Goal: Information Seeking & Learning: Learn about a topic

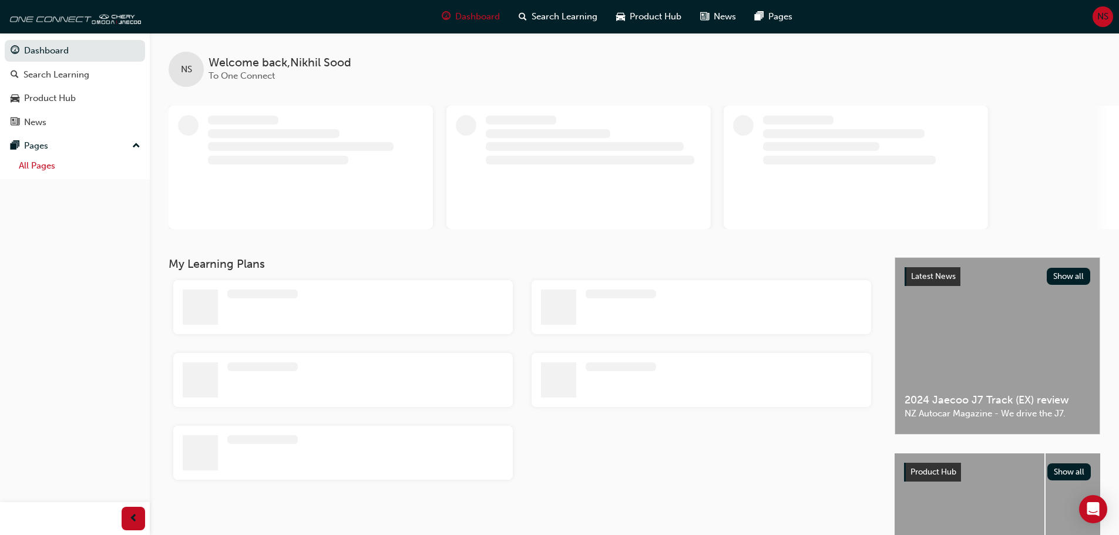
click at [26, 169] on link "All Pages" at bounding box center [79, 166] width 131 height 18
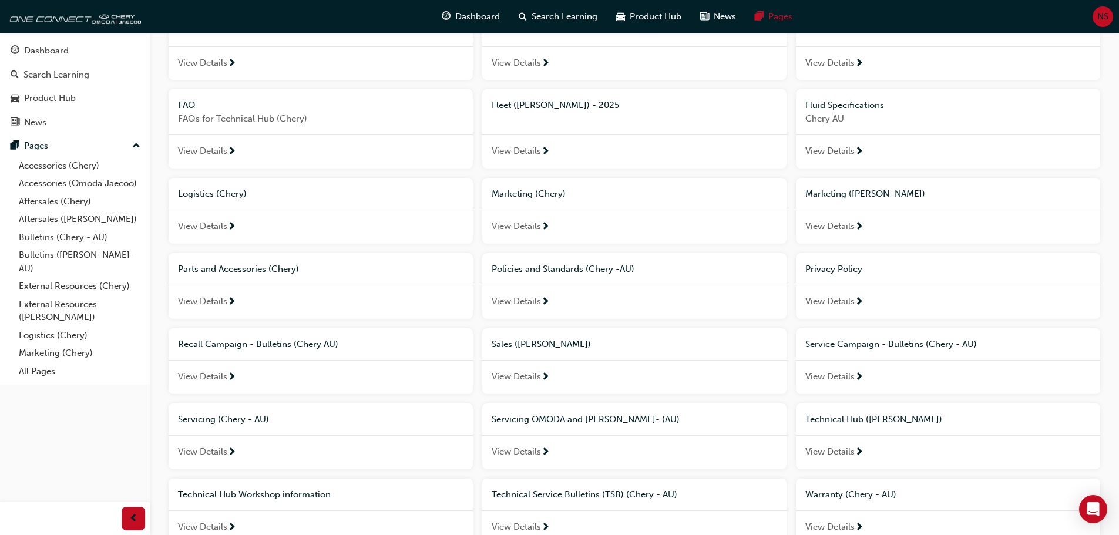
scroll to position [294, 0]
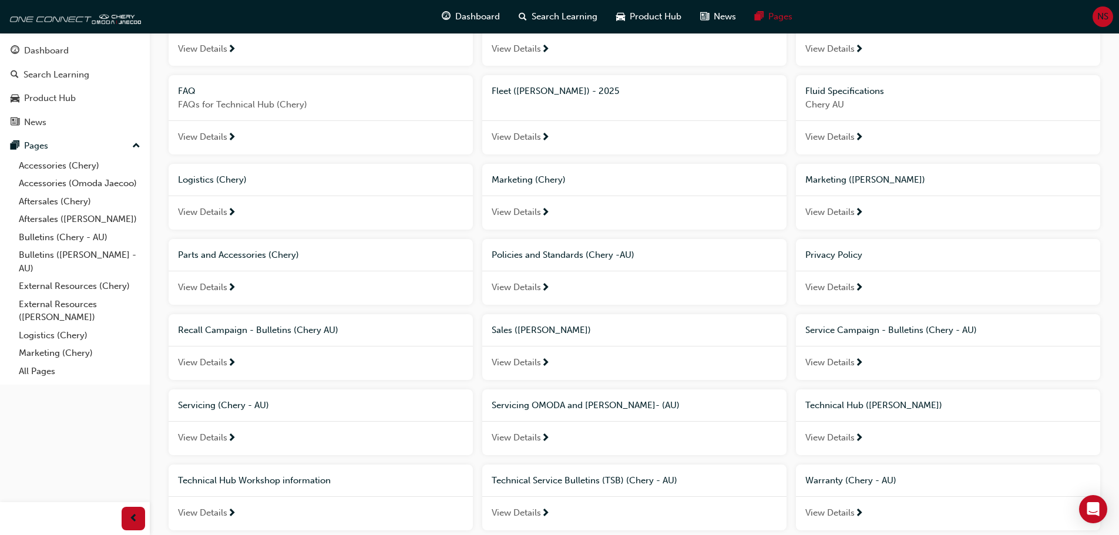
click at [252, 329] on span "Recall Campaign - Bulletins (Chery AU)" at bounding box center [258, 330] width 160 height 11
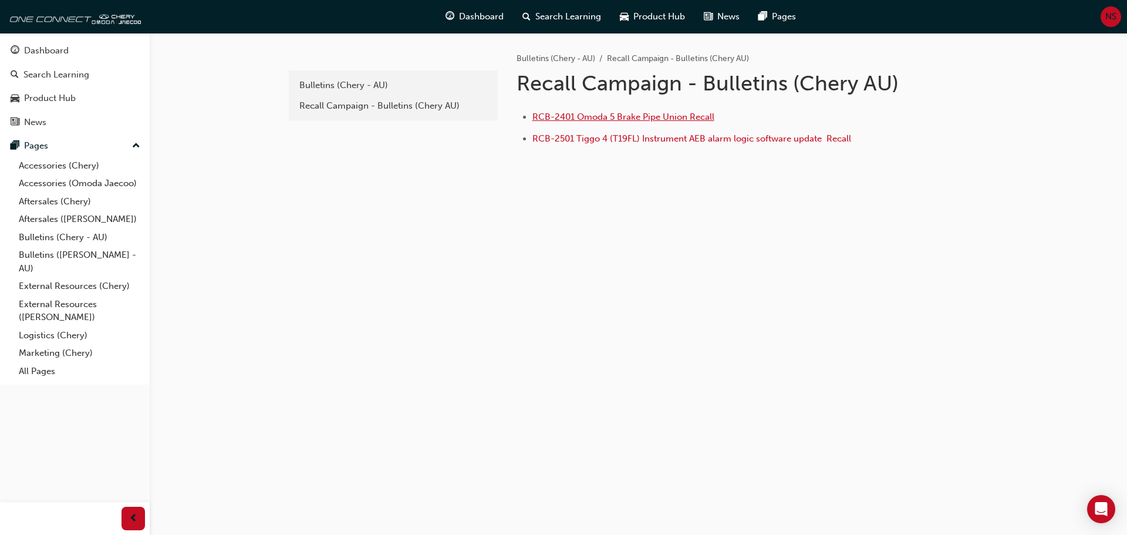
click at [585, 120] on span "RCB-2401 Omoda 5 Brake Pipe Union Recall" at bounding box center [624, 117] width 182 height 11
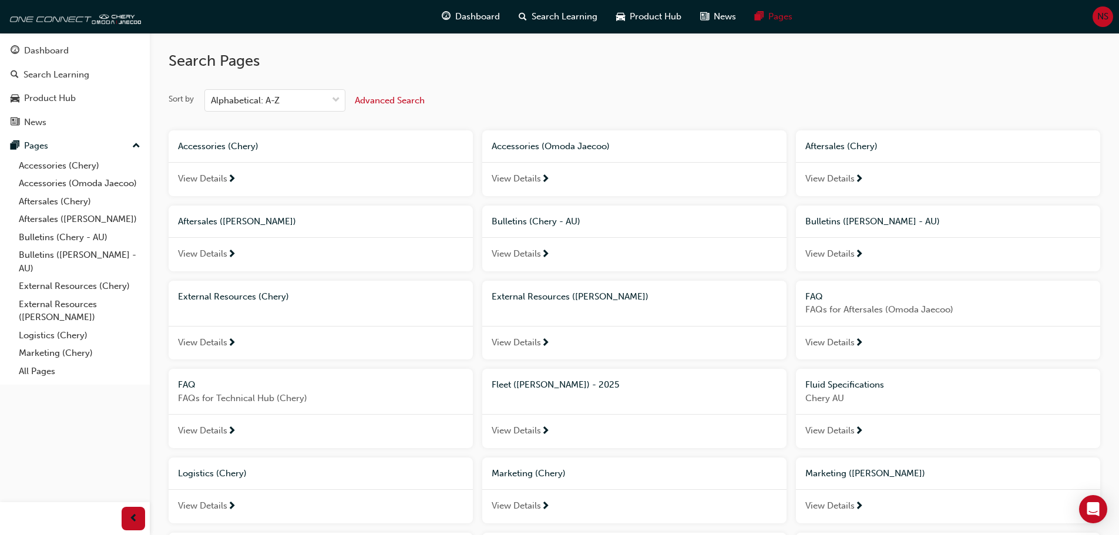
click at [251, 224] on span "Aftersales ([PERSON_NAME])" at bounding box center [237, 221] width 118 height 11
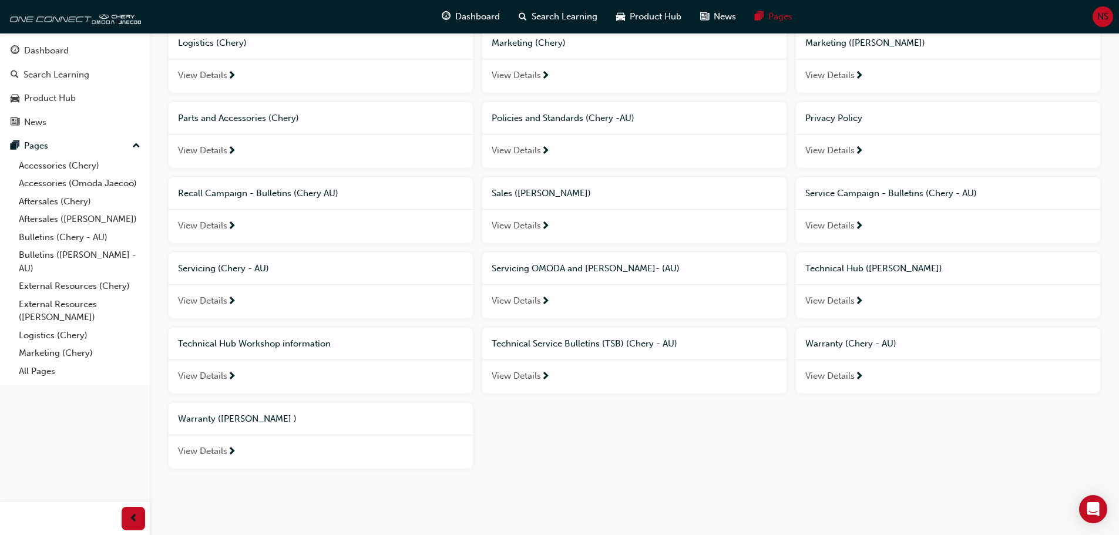
scroll to position [440, 0]
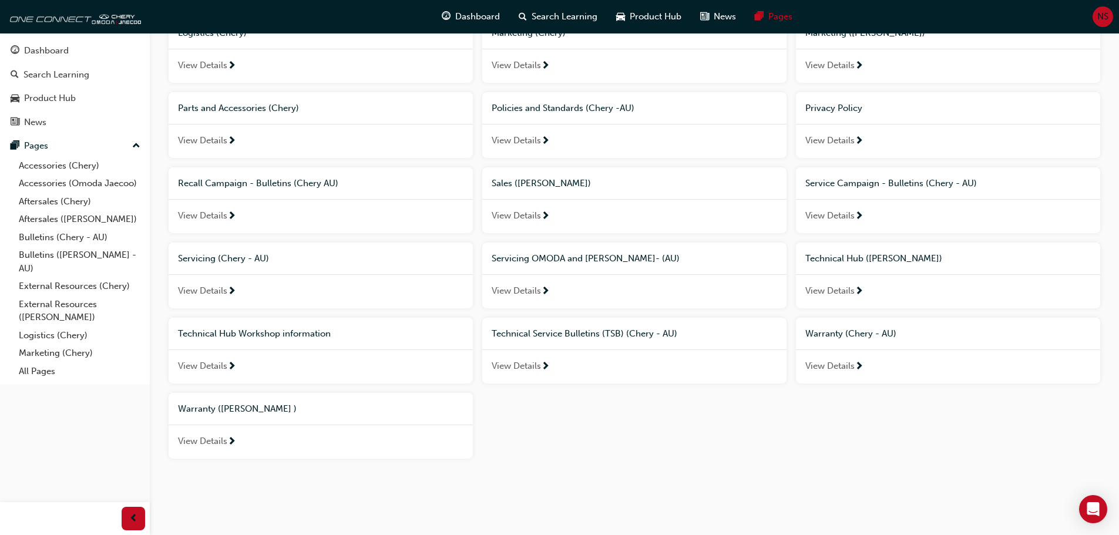
click at [537, 331] on span "Technical Service Bulletins (TSB) (Chery - AU)" at bounding box center [584, 333] width 186 height 11
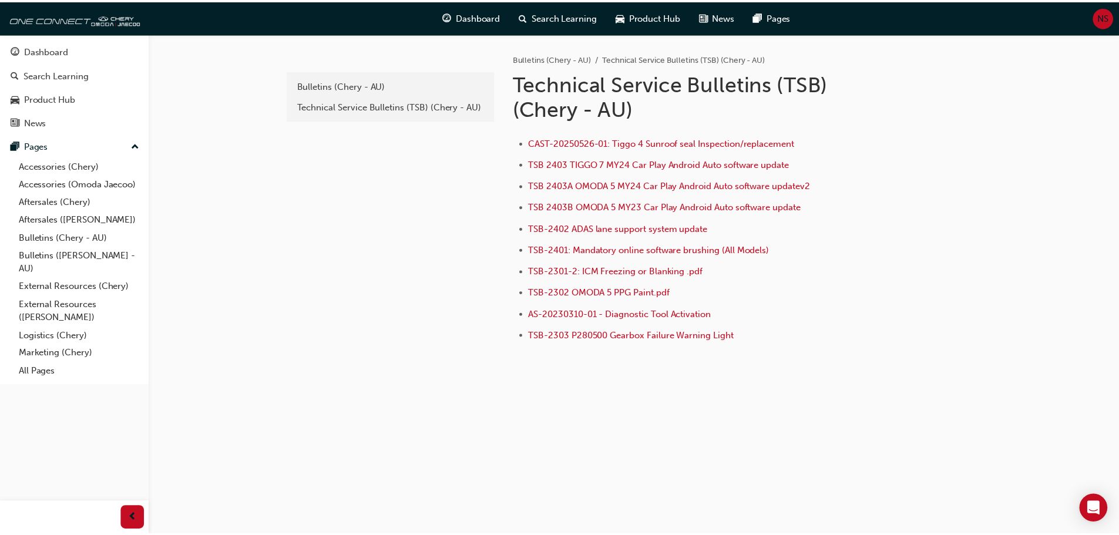
scroll to position [440, 0]
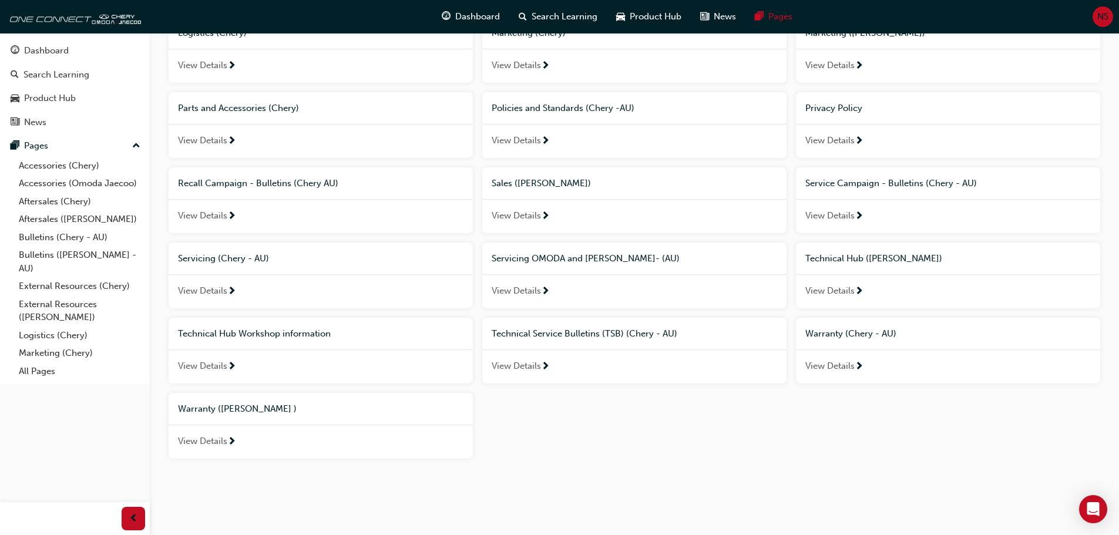
click at [281, 183] on span "Recall Campaign - Bulletins (Chery AU)" at bounding box center [258, 183] width 160 height 11
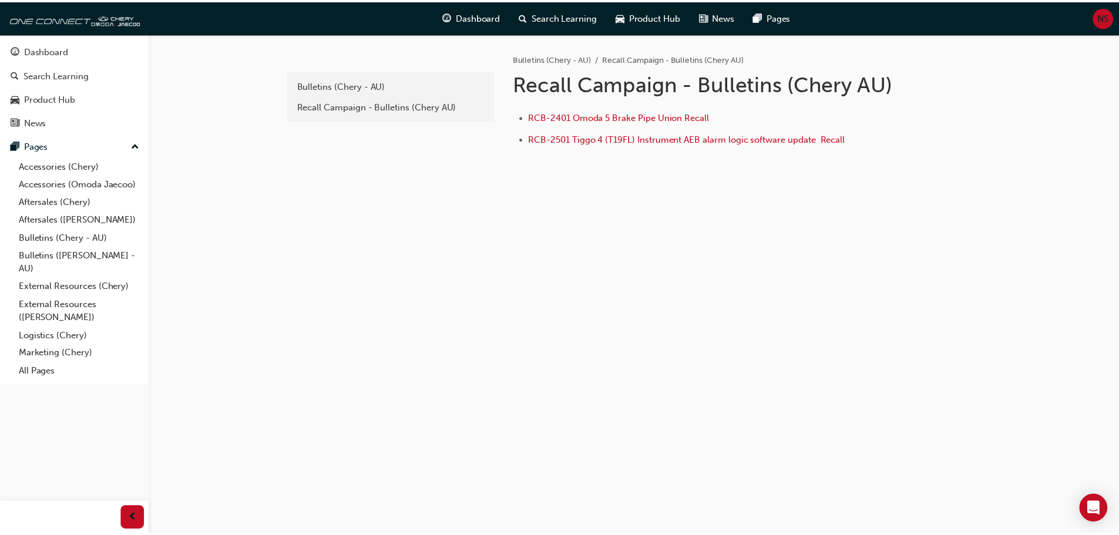
scroll to position [440, 0]
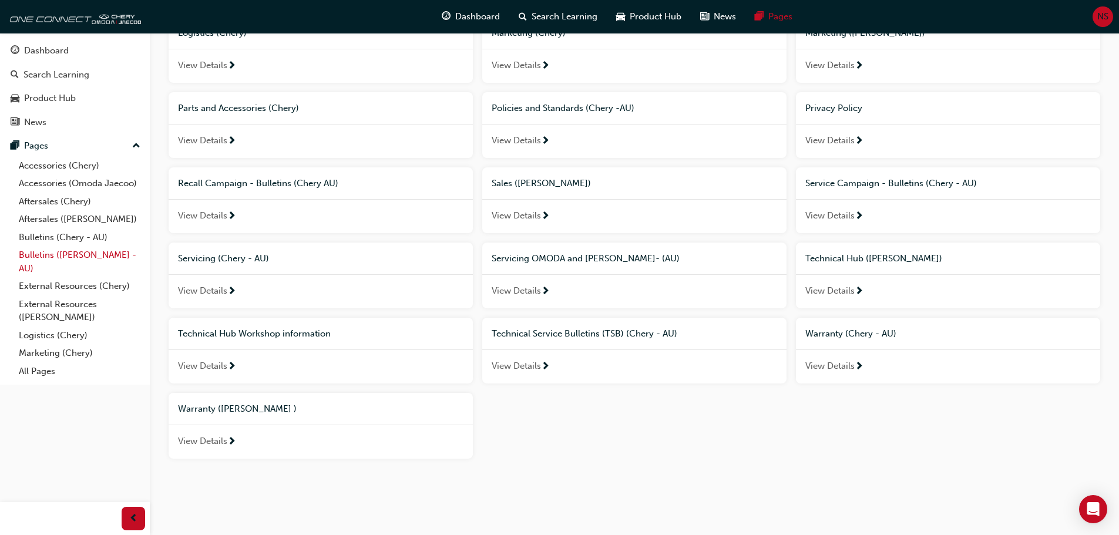
click at [109, 255] on link "Bulletins ([PERSON_NAME] - AU)" at bounding box center [79, 261] width 131 height 31
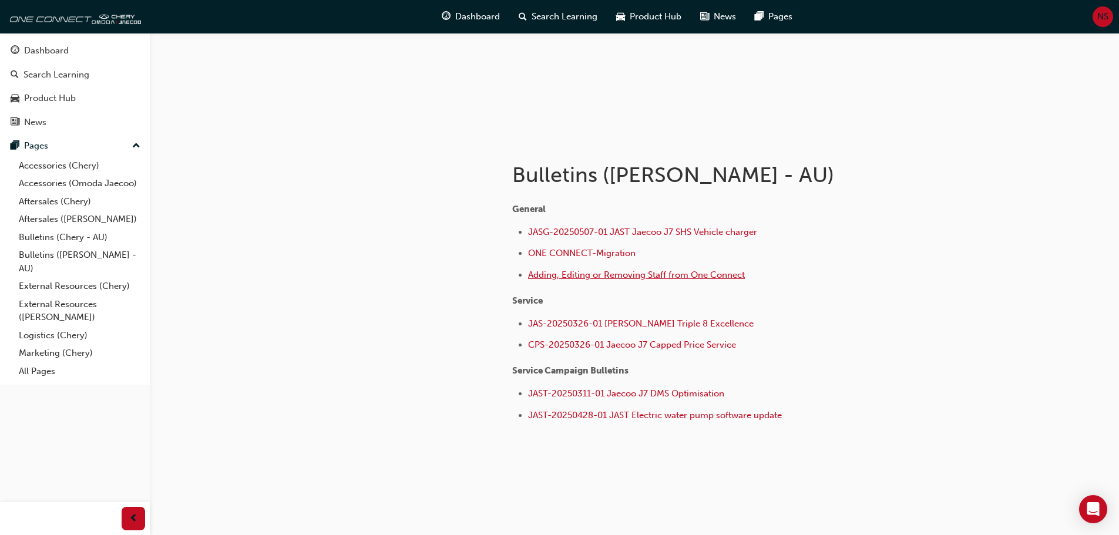
scroll to position [133, 0]
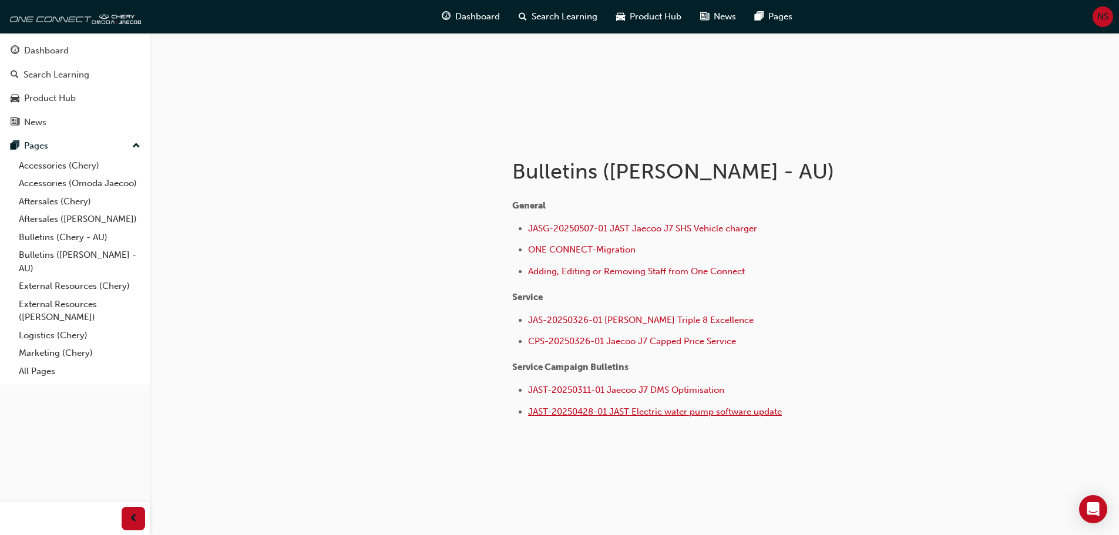
click at [673, 413] on span "JAST-20250428-01 JAST Electric water pump software update" at bounding box center [655, 411] width 254 height 11
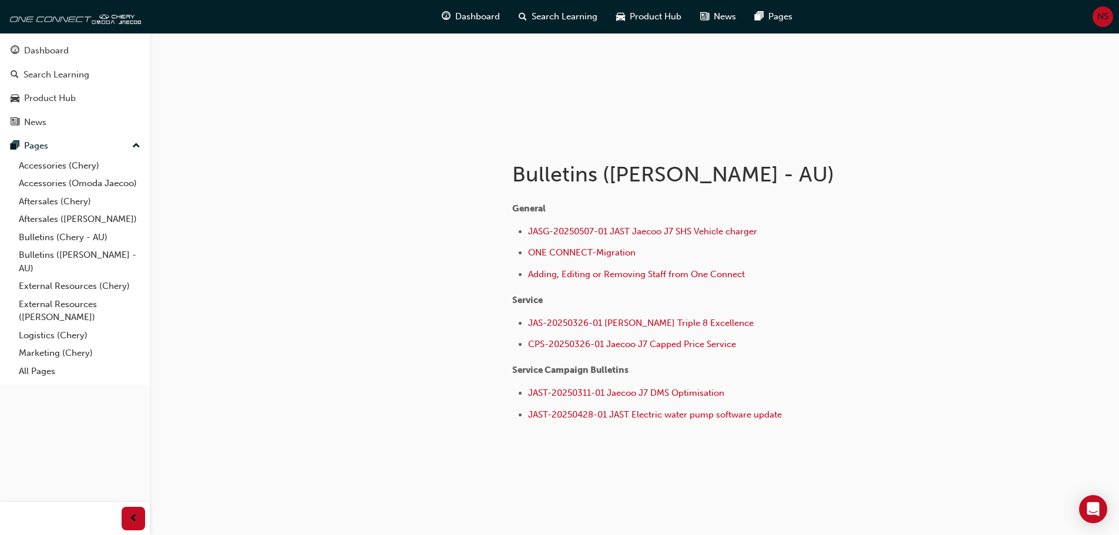
scroll to position [133, 0]
